Goal: Entertainment & Leisure: Consume media (video, audio)

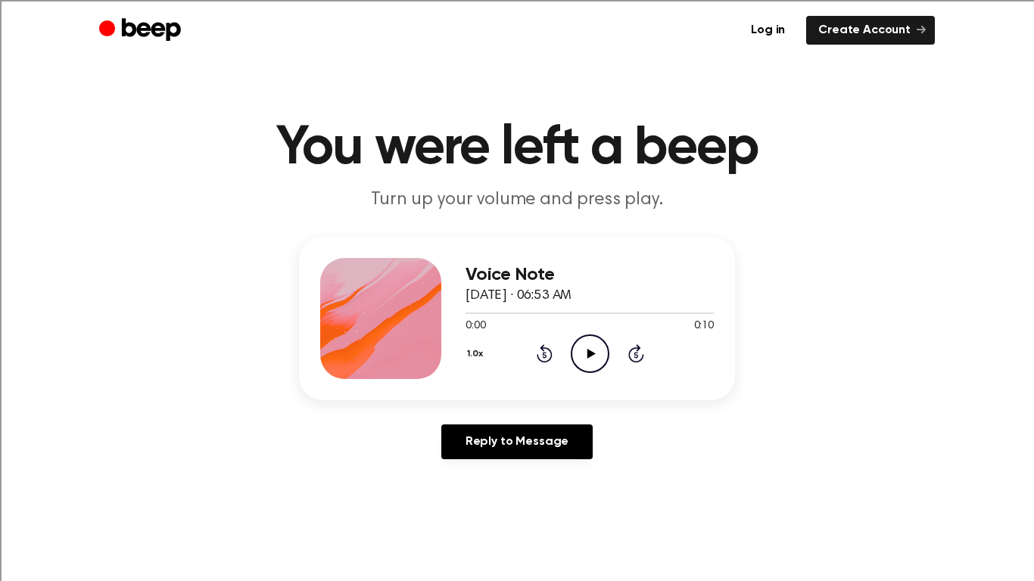
click at [583, 365] on icon "Play Audio" at bounding box center [590, 353] width 39 height 39
click at [605, 354] on icon "Play Audio" at bounding box center [590, 353] width 39 height 39
click at [580, 343] on icon "Play Audio" at bounding box center [590, 353] width 39 height 39
click at [577, 351] on icon "Play Audio" at bounding box center [590, 353] width 39 height 39
click at [589, 354] on icon at bounding box center [590, 354] width 8 height 10
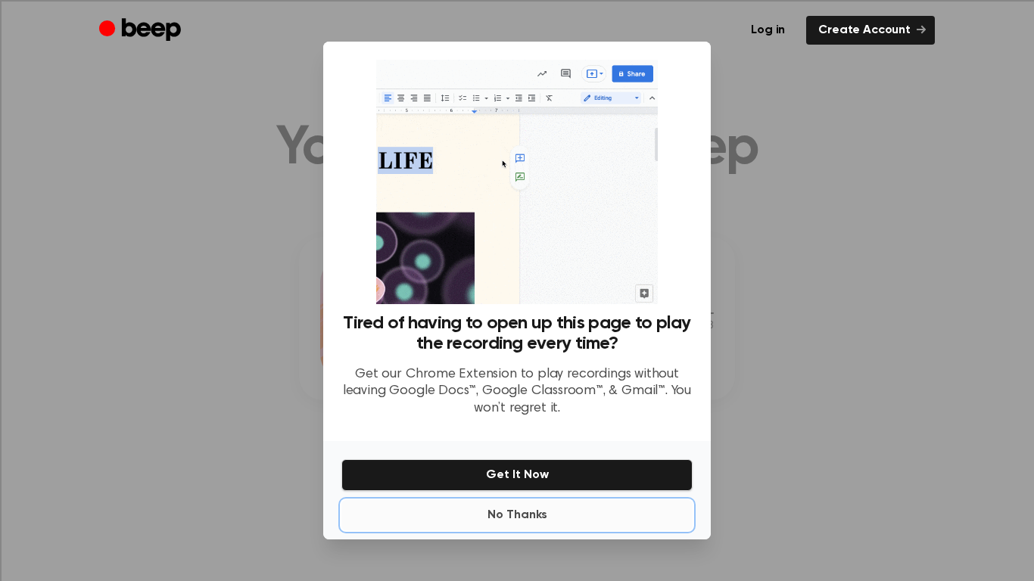
click at [527, 514] on button "No Thanks" at bounding box center [516, 515] width 351 height 30
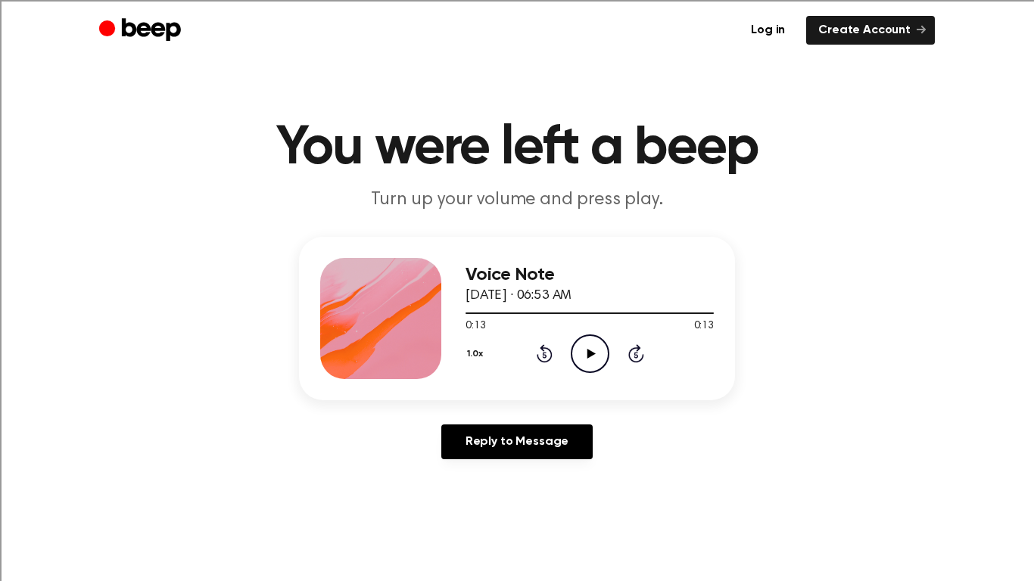
click at [598, 354] on icon "Play Audio" at bounding box center [590, 353] width 39 height 39
click at [586, 363] on icon "Play Audio" at bounding box center [590, 353] width 39 height 39
click at [588, 348] on icon "Play Audio" at bounding box center [590, 353] width 39 height 39
click at [580, 347] on icon "Play Audio" at bounding box center [590, 353] width 39 height 39
click at [598, 349] on icon "Play Audio" at bounding box center [590, 353] width 39 height 39
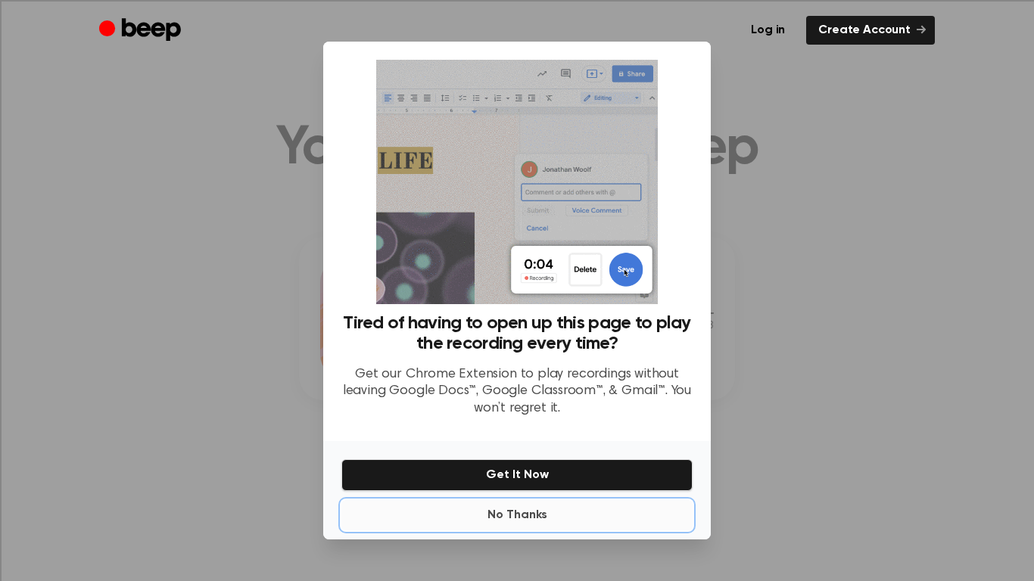
click at [508, 509] on button "No Thanks" at bounding box center [516, 515] width 351 height 30
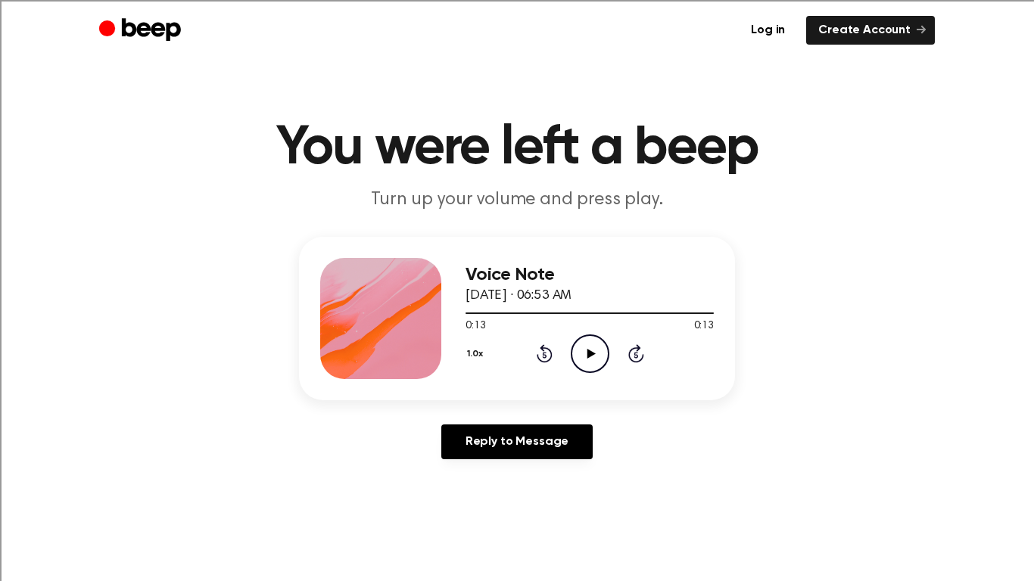
click at [594, 350] on icon "Play Audio" at bounding box center [590, 353] width 39 height 39
click at [586, 348] on icon "Play Audio" at bounding box center [590, 353] width 39 height 39
drag, startPoint x: 627, startPoint y: 0, endPoint x: 637, endPoint y: 0, distance: 10.6
click at [637, 0] on div "Log in Create Account" at bounding box center [516, 30] width 835 height 61
click at [582, 350] on icon "Play Audio" at bounding box center [590, 353] width 39 height 39
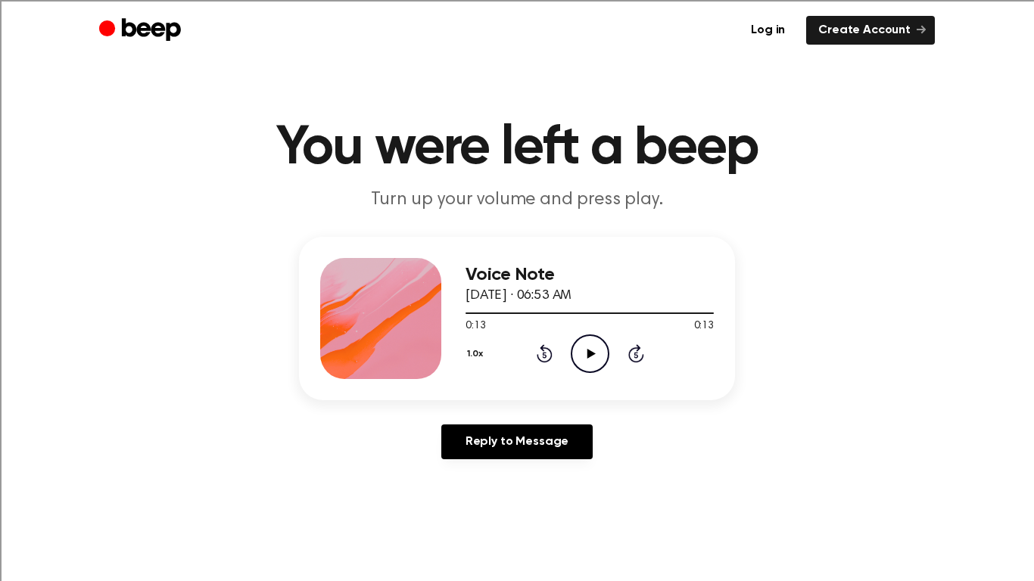
click at [239, 0] on div "Log in Create Account" at bounding box center [516, 30] width 835 height 61
click at [586, 347] on icon "Play Audio" at bounding box center [590, 353] width 39 height 39
click at [304, 0] on div "Log in Create Account" at bounding box center [516, 30] width 835 height 61
drag, startPoint x: 570, startPoint y: 0, endPoint x: 556, endPoint y: 5, distance: 14.4
click at [571, 0] on div "Log in Create Account" at bounding box center [516, 30] width 835 height 61
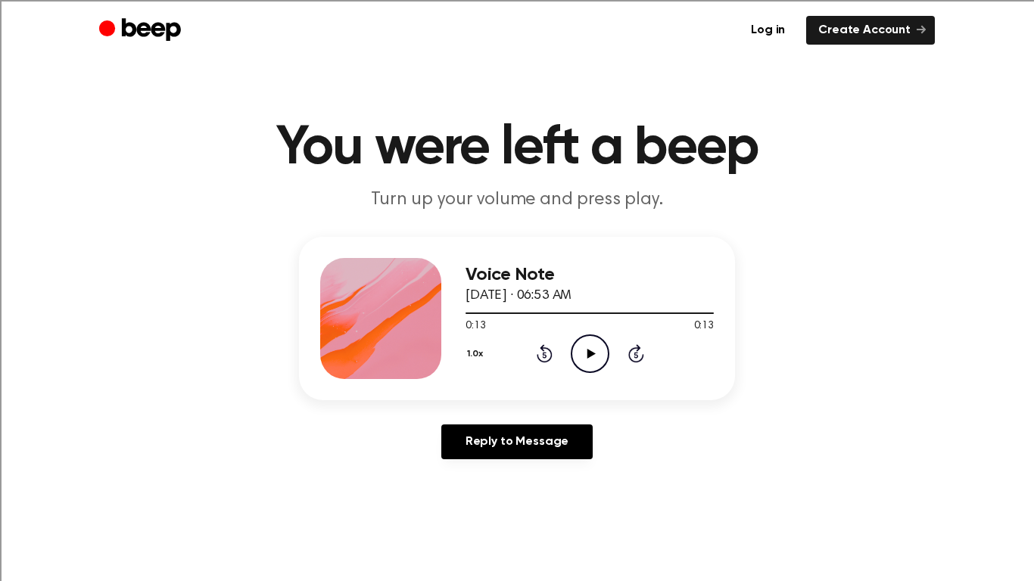
click at [533, 0] on div "Log in Create Account" at bounding box center [516, 30] width 835 height 61
click at [602, 328] on div "0:13 0:13" at bounding box center [589, 327] width 248 height 16
click at [594, 347] on icon "Play Audio" at bounding box center [590, 353] width 39 height 39
drag, startPoint x: 261, startPoint y: 0, endPoint x: 267, endPoint y: 5, distance: 8.0
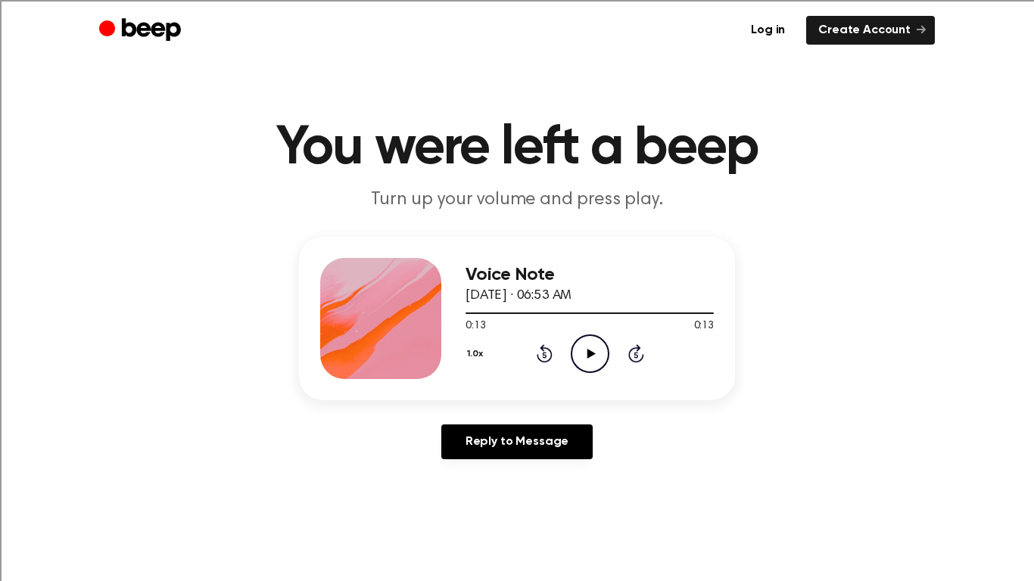
click at [267, 5] on div "Log in Create Account" at bounding box center [516, 30] width 835 height 61
click at [580, 0] on div "Log in Create Account" at bounding box center [516, 30] width 835 height 61
click at [543, 0] on div "Log in Create Account" at bounding box center [516, 30] width 835 height 61
drag, startPoint x: 0, startPoint y: 568, endPoint x: 149, endPoint y: 0, distance: 586.8
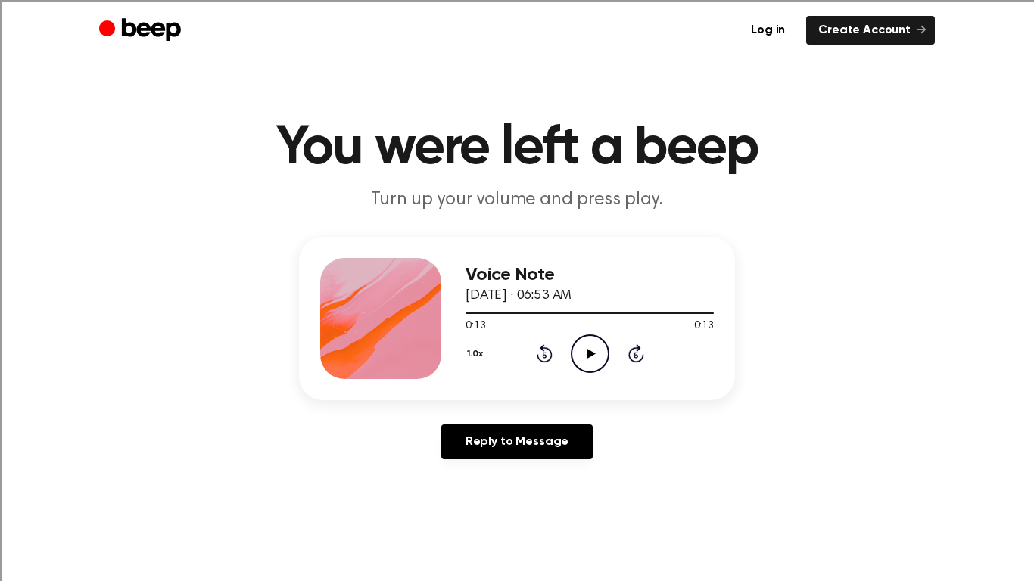
drag, startPoint x: 257, startPoint y: 0, endPoint x: 309, endPoint y: 0, distance: 52.2
click at [309, 0] on div "Log in Create Account" at bounding box center [516, 30] width 835 height 61
click at [597, 360] on icon "Play Audio" at bounding box center [590, 353] width 39 height 39
click at [201, 0] on div "Log in Create Account" at bounding box center [516, 30] width 835 height 61
drag, startPoint x: 577, startPoint y: 0, endPoint x: 586, endPoint y: 0, distance: 9.1
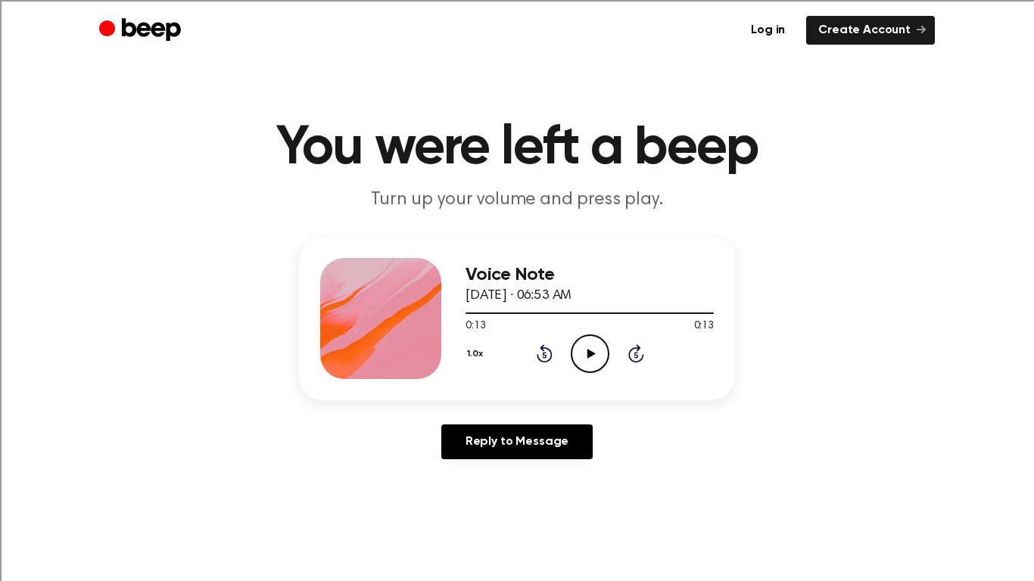
click at [586, 0] on div "Log in Create Account" at bounding box center [516, 30] width 835 height 61
drag, startPoint x: 605, startPoint y: 0, endPoint x: 619, endPoint y: 0, distance: 14.4
click at [619, 0] on div "Log in Create Account" at bounding box center [516, 30] width 835 height 61
click at [587, 354] on icon at bounding box center [590, 354] width 8 height 10
click at [585, 352] on icon "Play Audio" at bounding box center [590, 353] width 39 height 39
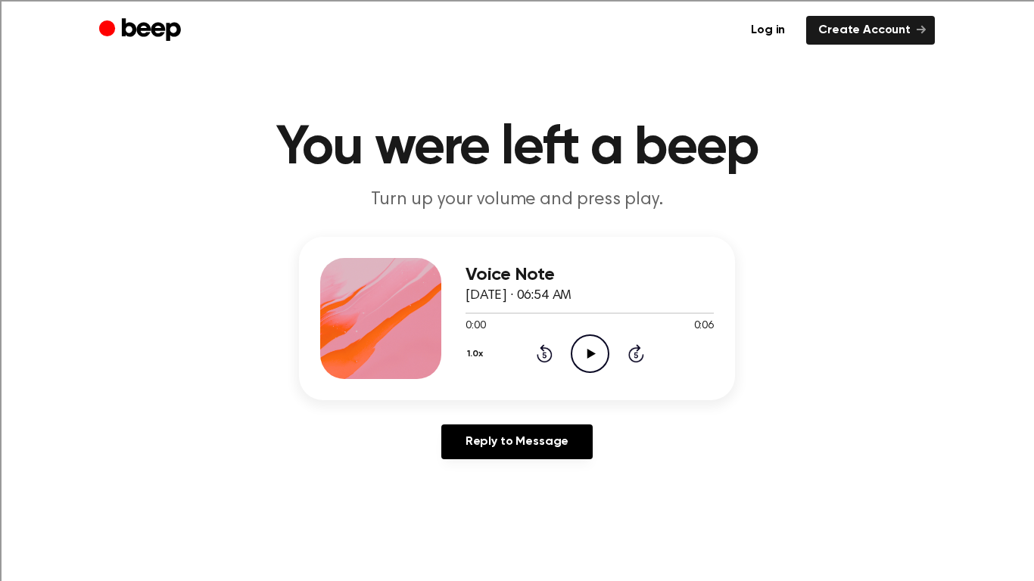
click at [590, 352] on icon at bounding box center [590, 354] width 8 height 10
click at [592, 356] on icon "Pause Audio" at bounding box center [590, 353] width 39 height 39
click at [549, 352] on icon "Rewind 5 seconds" at bounding box center [544, 354] width 17 height 20
click at [586, 353] on icon at bounding box center [590, 354] width 8 height 10
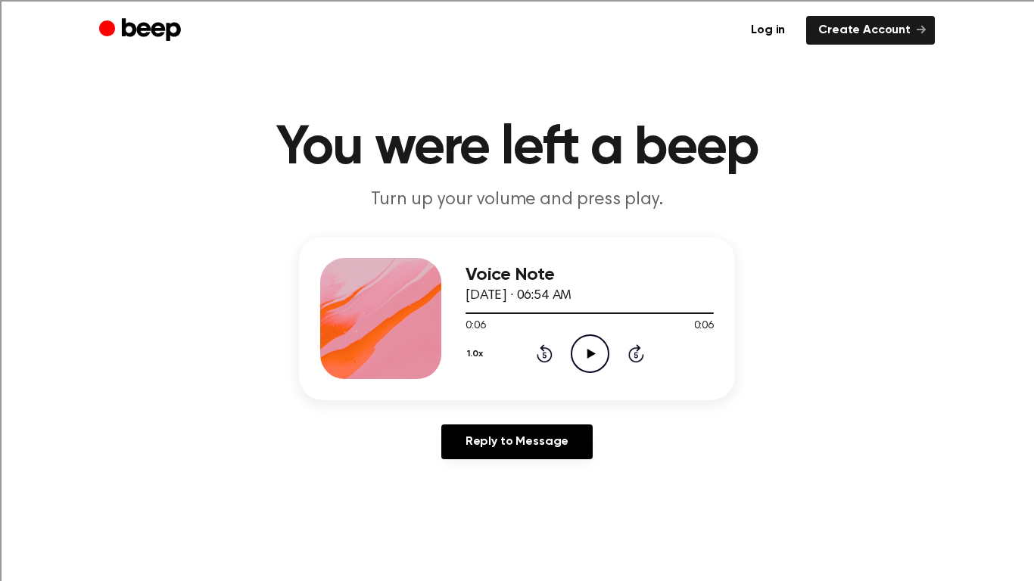
click at [592, 353] on icon at bounding box center [590, 354] width 8 height 10
drag, startPoint x: 452, startPoint y: 0, endPoint x: 461, endPoint y: 0, distance: 8.3
click at [461, 0] on div "Log in Create Account" at bounding box center [516, 30] width 835 height 61
click at [599, 347] on icon "Play Audio" at bounding box center [590, 353] width 39 height 39
click at [442, 0] on div "Log in Create Account" at bounding box center [516, 30] width 835 height 61
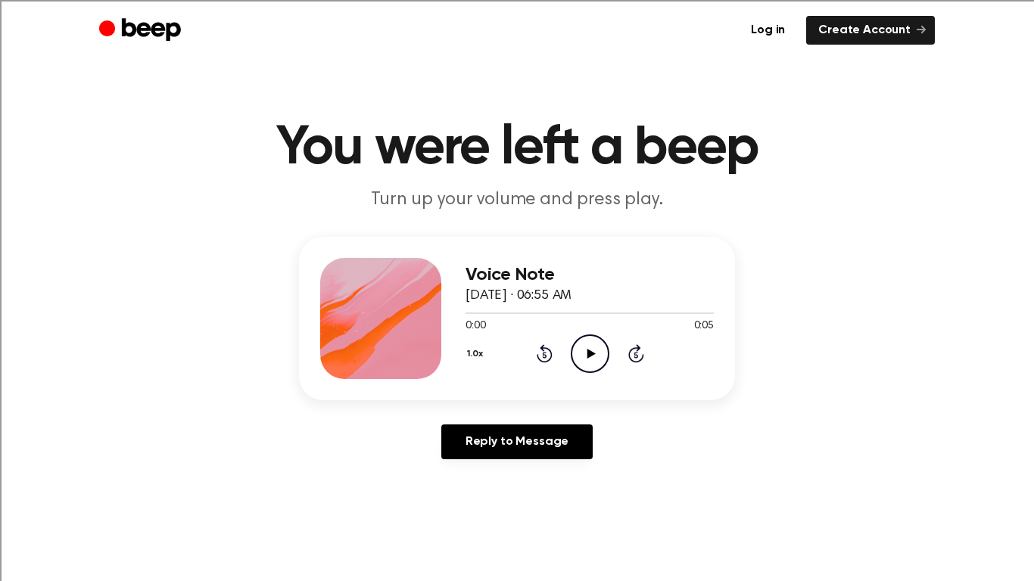
click at [415, 353] on div at bounding box center [380, 318] width 121 height 121
click at [415, 352] on div at bounding box center [380, 318] width 121 height 121
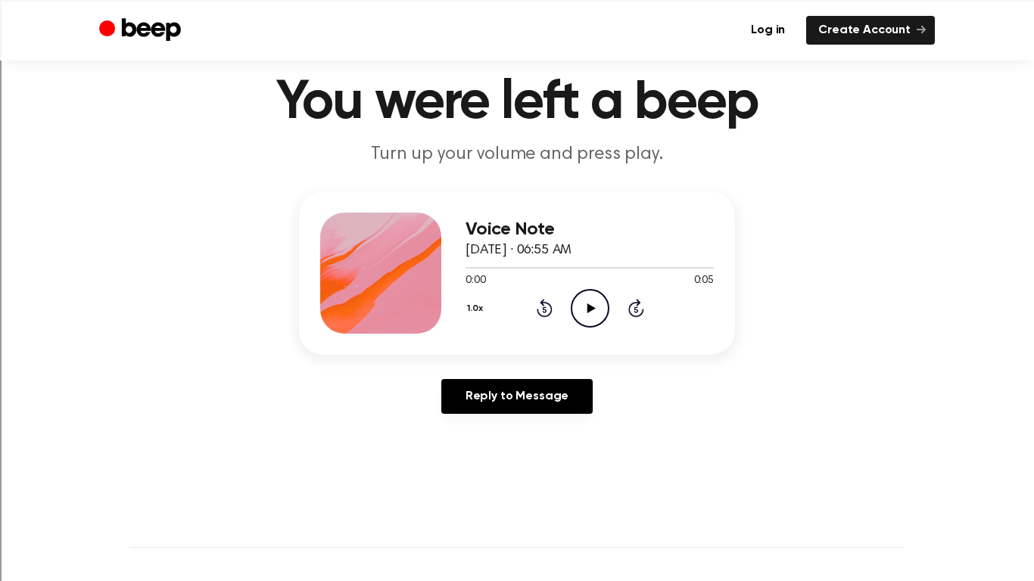
scroll to position [63, 0]
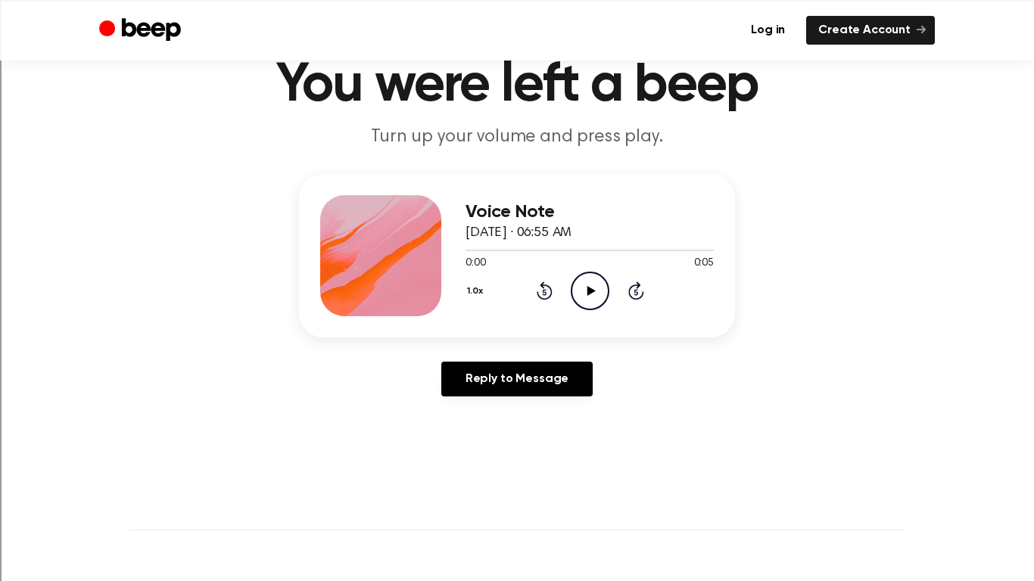
click at [589, 286] on icon "Play Audio" at bounding box center [590, 291] width 39 height 39
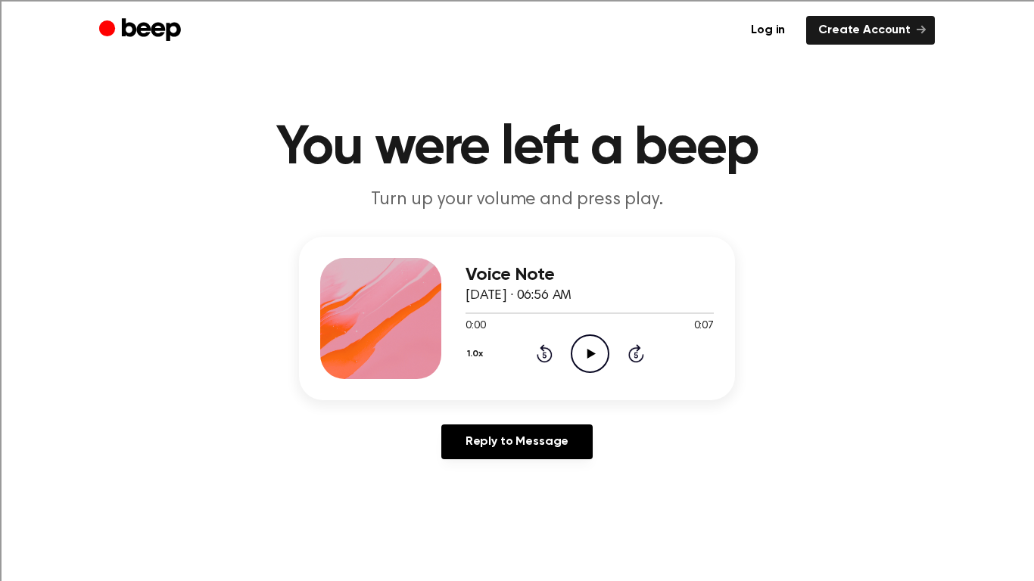
click at [592, 359] on icon "Play Audio" at bounding box center [590, 353] width 39 height 39
click at [313, 0] on div "Log in Create Account" at bounding box center [516, 30] width 835 height 61
click at [349, 0] on div "Log in Create Account" at bounding box center [516, 30] width 835 height 61
click at [585, 352] on icon "Play Audio" at bounding box center [590, 353] width 39 height 39
click at [412, 0] on div "Log in Create Account" at bounding box center [516, 30] width 835 height 61
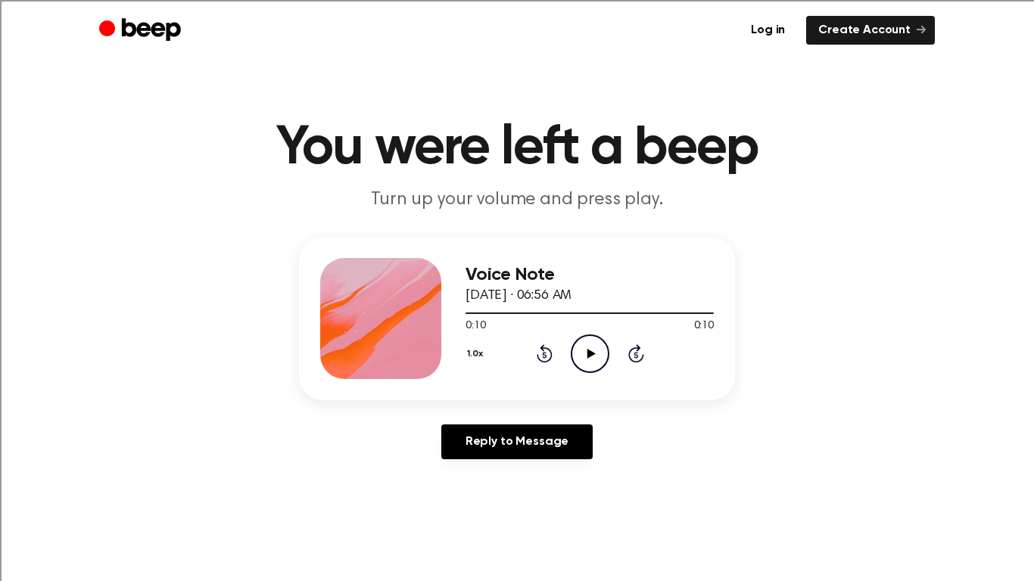
click at [425, 0] on div "Log in Create Account" at bounding box center [516, 30] width 835 height 61
click at [599, 344] on icon "Play Audio" at bounding box center [590, 353] width 39 height 39
click at [393, 6] on div "Log in Create Account" at bounding box center [516, 30] width 835 height 61
click at [397, 0] on div "Log in Create Account" at bounding box center [516, 30] width 835 height 61
click at [583, 351] on icon "Play Audio" at bounding box center [590, 353] width 39 height 39
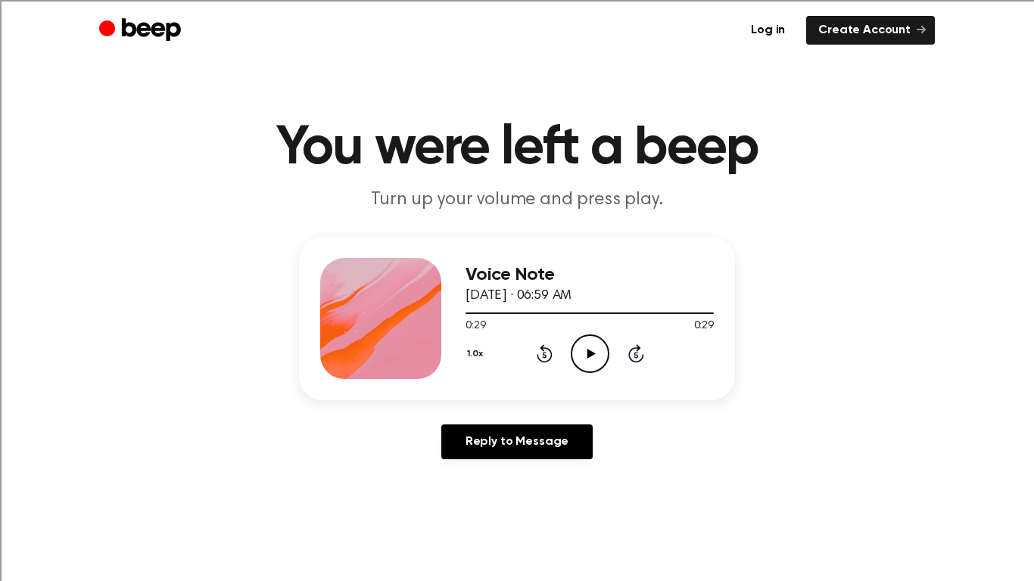
click at [299, 0] on div "Log in Create Account" at bounding box center [516, 30] width 835 height 61
click at [590, 350] on icon "Play Audio" at bounding box center [590, 353] width 39 height 39
click at [598, 357] on icon "Play Audio" at bounding box center [590, 353] width 39 height 39
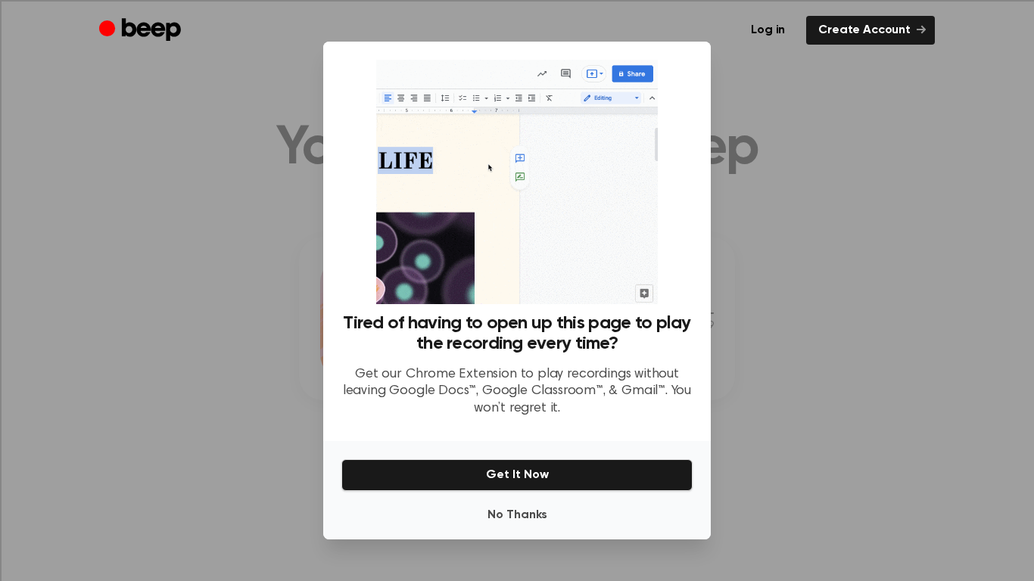
click at [781, 328] on div at bounding box center [517, 290] width 1034 height 581
click at [860, 183] on div at bounding box center [517, 290] width 1034 height 581
drag, startPoint x: 827, startPoint y: 346, endPoint x: 824, endPoint y: 359, distance: 13.2
click at [824, 359] on div at bounding box center [517, 290] width 1034 height 581
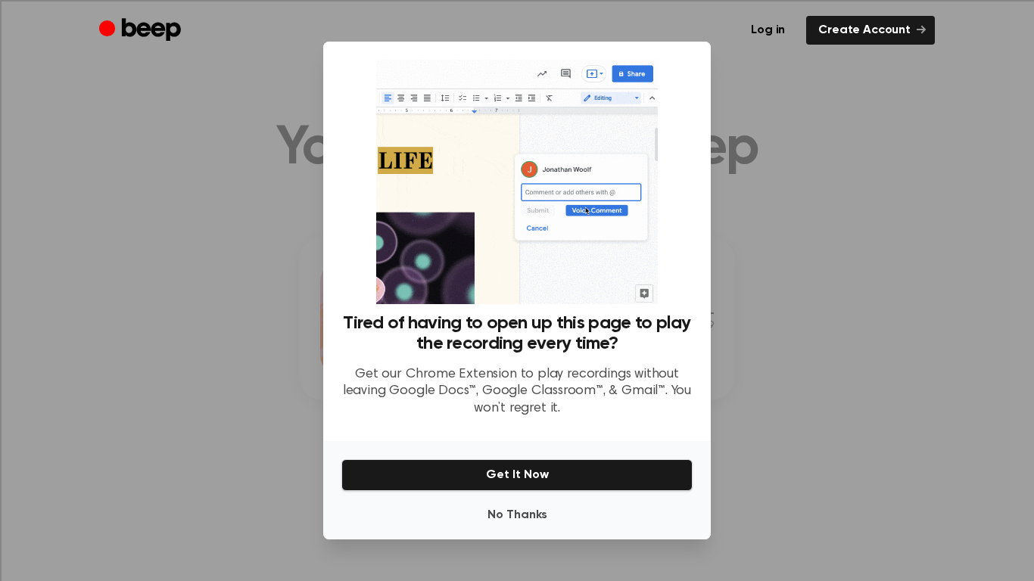
click at [824, 362] on div at bounding box center [517, 290] width 1034 height 581
click at [825, 362] on div at bounding box center [517, 290] width 1034 height 581
click at [804, 386] on div at bounding box center [517, 290] width 1034 height 581
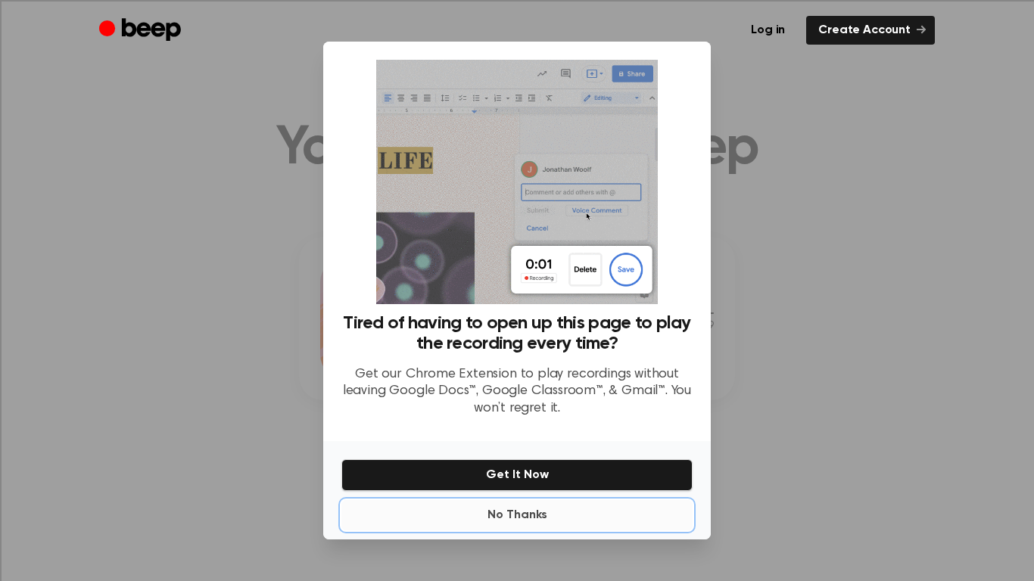
click at [499, 517] on button "No Thanks" at bounding box center [516, 515] width 351 height 30
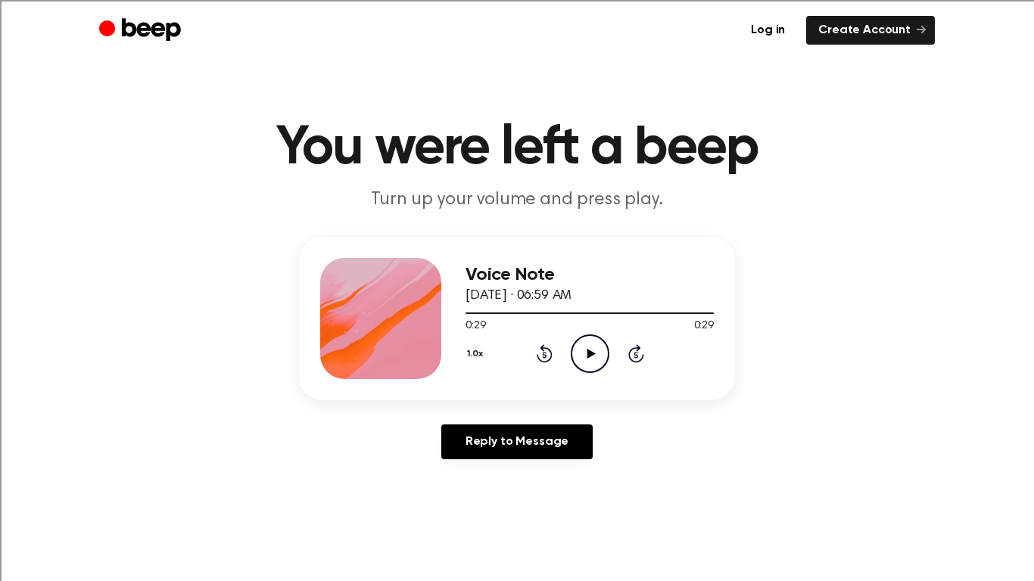
click at [595, 347] on icon "Play Audio" at bounding box center [590, 353] width 39 height 39
click at [583, 346] on icon "Pause Audio" at bounding box center [590, 353] width 39 height 39
drag, startPoint x: 604, startPoint y: 139, endPoint x: 265, endPoint y: 242, distance: 354.3
click at [543, 350] on icon at bounding box center [544, 353] width 16 height 18
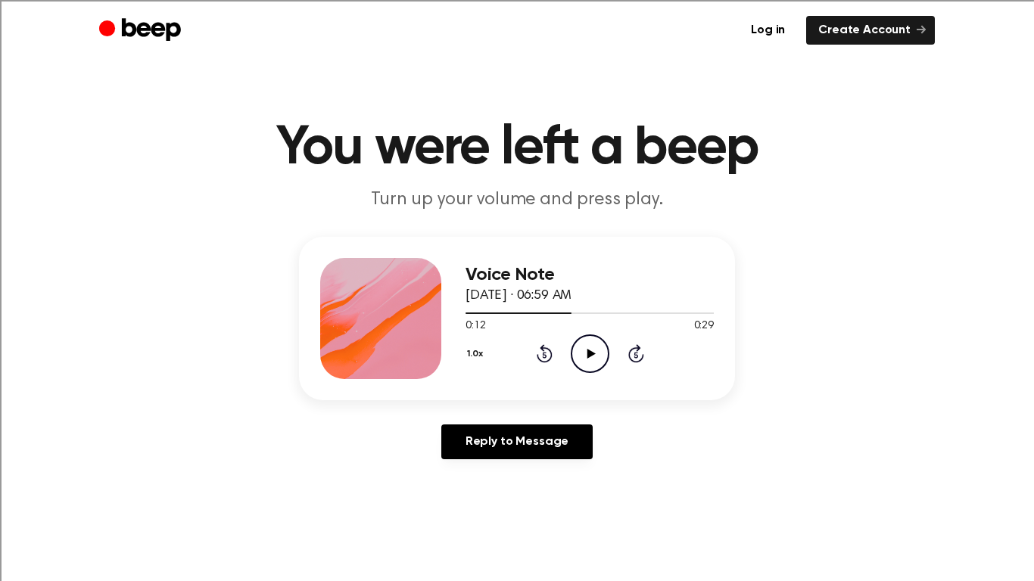
click at [544, 350] on icon at bounding box center [544, 353] width 16 height 18
click at [545, 350] on icon "Rewind 5 seconds" at bounding box center [544, 354] width 17 height 20
click at [546, 350] on icon "Rewind 5 seconds" at bounding box center [544, 354] width 17 height 20
click at [499, 0] on div "Log in Create Account" at bounding box center [516, 30] width 835 height 61
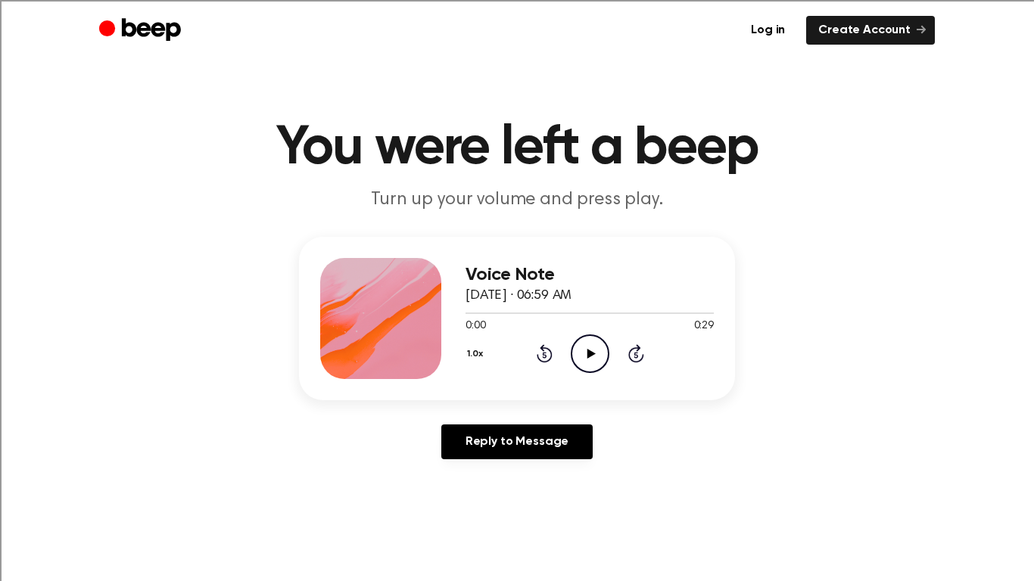
click at [502, 0] on div "Log in Create Account" at bounding box center [516, 30] width 835 height 61
click at [593, 345] on icon "Play Audio" at bounding box center [590, 353] width 39 height 39
click at [561, 350] on div "1.0x Rewind 5 seconds Pause Audio Skip 5 seconds" at bounding box center [589, 353] width 248 height 39
click at [586, 343] on icon "Pause Audio" at bounding box center [590, 353] width 39 height 39
click at [326, 0] on div "Log in Create Account" at bounding box center [516, 30] width 835 height 61
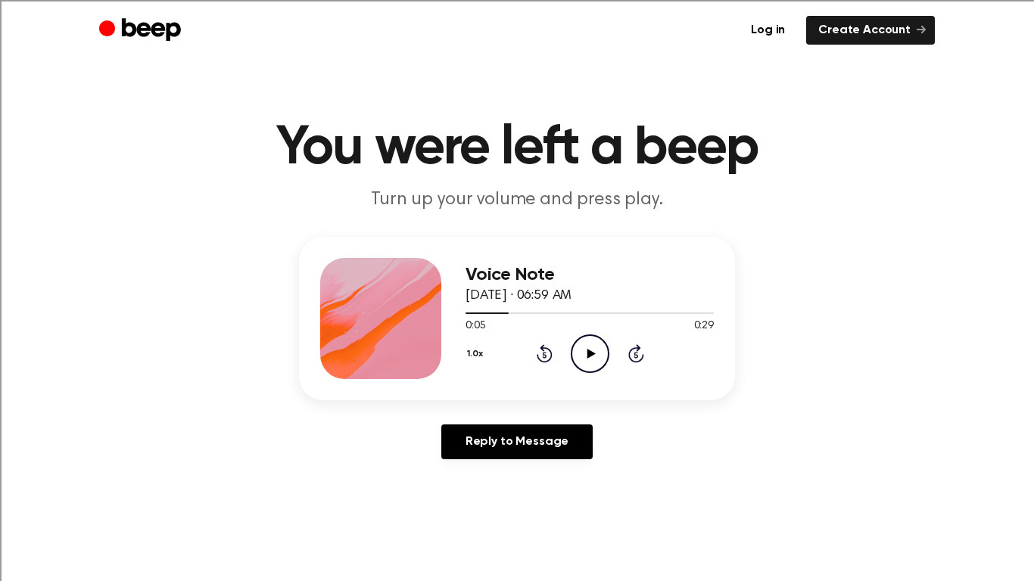
click at [314, 0] on div "Log in Create Account" at bounding box center [516, 30] width 835 height 61
click at [313, 0] on div "Log in Create Account" at bounding box center [516, 30] width 835 height 61
click at [314, 0] on div "Log in Create Account" at bounding box center [516, 30] width 835 height 61
drag, startPoint x: 337, startPoint y: 0, endPoint x: 483, endPoint y: 0, distance: 146.0
click at [342, 0] on div "Log in Create Account" at bounding box center [516, 30] width 835 height 61
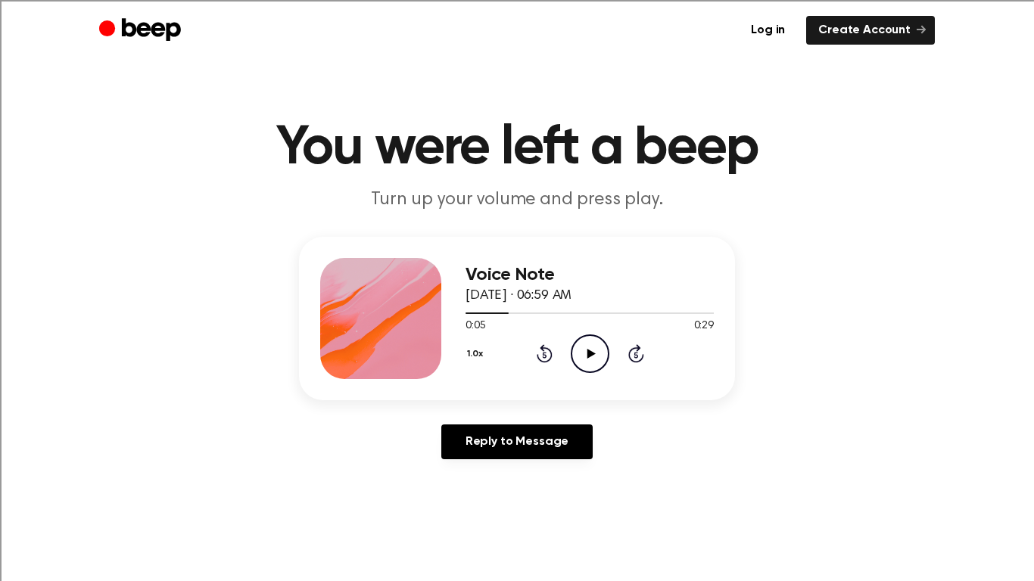
click at [579, 351] on icon "Play Audio" at bounding box center [590, 353] width 39 height 39
drag, startPoint x: 605, startPoint y: 350, endPoint x: 619, endPoint y: 332, distance: 22.1
click at [611, 344] on div "1.0x Rewind 5 seconds Play Audio Skip 5 seconds" at bounding box center [589, 353] width 248 height 39
click at [590, 355] on icon at bounding box center [590, 354] width 8 height 10
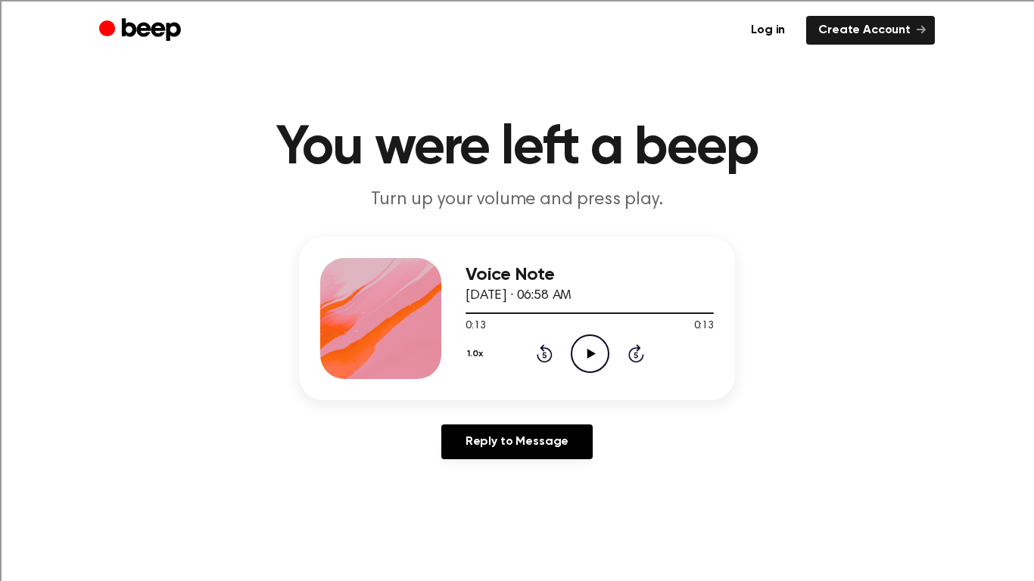
click at [596, 357] on icon "Play Audio" at bounding box center [590, 353] width 39 height 39
click at [595, 366] on icon "Pause Audio" at bounding box center [590, 353] width 39 height 39
click at [537, 350] on div "1.0x Rewind 5 seconds Play Audio Skip 5 seconds" at bounding box center [589, 353] width 248 height 39
click at [537, 350] on icon "Rewind 5 seconds" at bounding box center [544, 354] width 17 height 20
click at [542, 350] on icon at bounding box center [544, 353] width 16 height 18
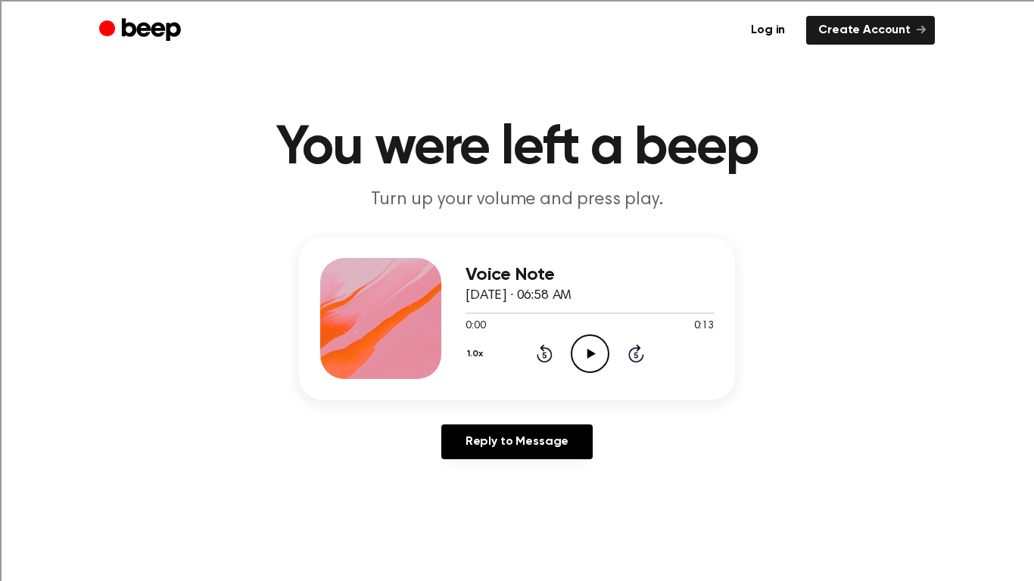
click at [560, 344] on div "1.0x Rewind 5 seconds Play Audio Skip 5 seconds" at bounding box center [589, 353] width 248 height 39
click at [585, 345] on icon "Play Audio" at bounding box center [590, 353] width 39 height 39
click at [580, 372] on div "Voice Note [DATE] · 06:58 AM 0:09 0:13 Your browser does not support the [objec…" at bounding box center [589, 318] width 248 height 121
drag, startPoint x: 543, startPoint y: 343, endPoint x: 574, endPoint y: 336, distance: 31.0
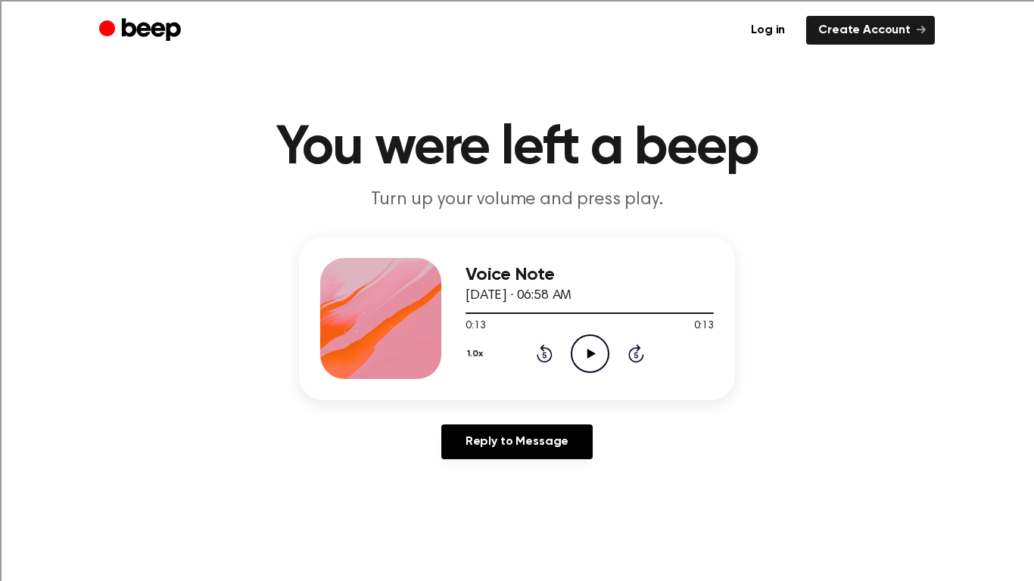
click at [546, 344] on icon "Rewind 5 seconds" at bounding box center [544, 354] width 17 height 20
click at [576, 357] on icon "Play Audio" at bounding box center [590, 353] width 39 height 39
click at [584, 353] on icon "Pause Audio" at bounding box center [590, 353] width 39 height 39
click at [598, 350] on icon "Play Audio" at bounding box center [590, 353] width 39 height 39
click at [662, 0] on div "Log in Create Account" at bounding box center [516, 30] width 835 height 61
